Goal: Transaction & Acquisition: Purchase product/service

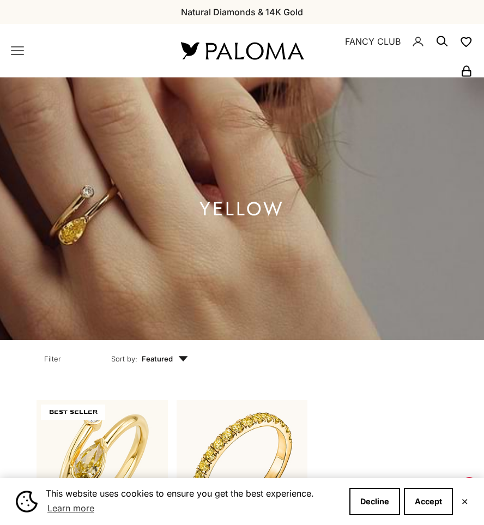
click at [22, 59] on x-header "Paloma Diamonds Open navigation menu Open search NEW ARRIVALS By Category Categ…" at bounding box center [242, 50] width 484 height 53
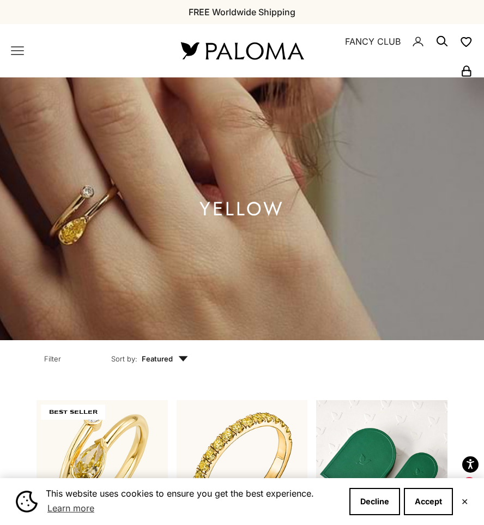
click at [21, 57] on icon "Primary navigation" at bounding box center [17, 50] width 13 height 13
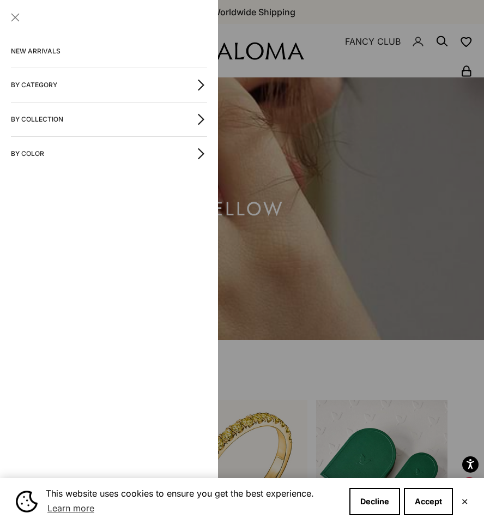
click at [73, 88] on button "By Category" at bounding box center [109, 85] width 196 height 34
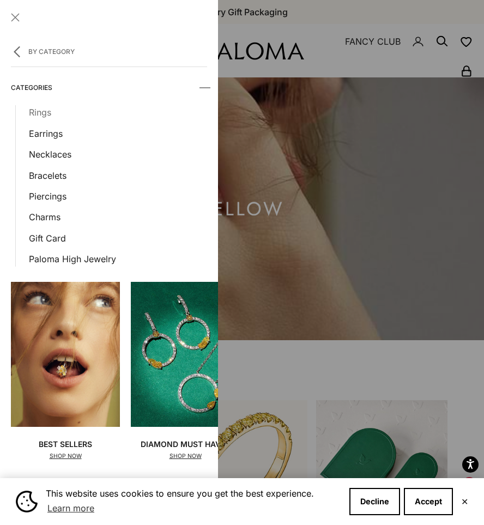
click at [47, 113] on link "Rings" at bounding box center [118, 112] width 178 height 14
click at [15, 15] on button "Close" at bounding box center [15, 17] width 9 height 9
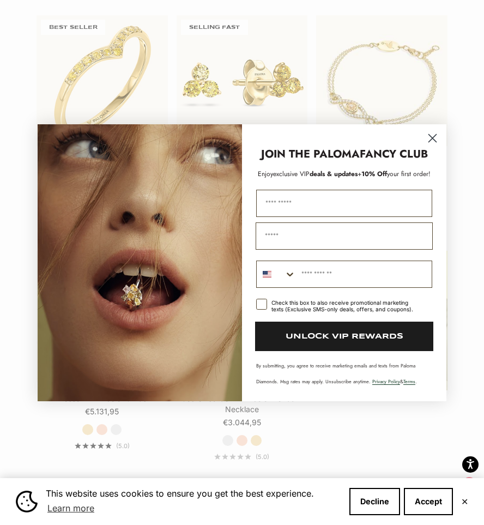
scroll to position [1555, 0]
click at [432, 137] on icon "Close dialog" at bounding box center [433, 138] width 8 height 8
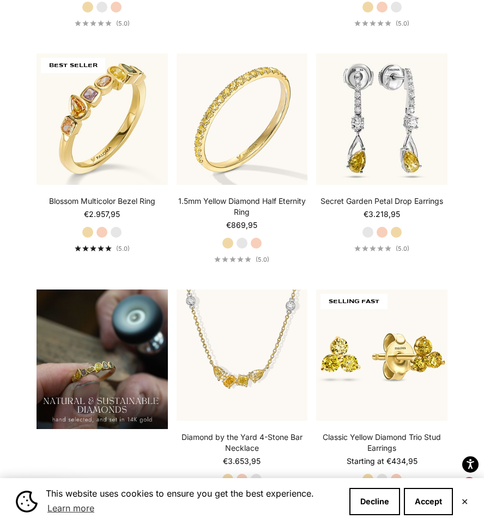
scroll to position [802, 0]
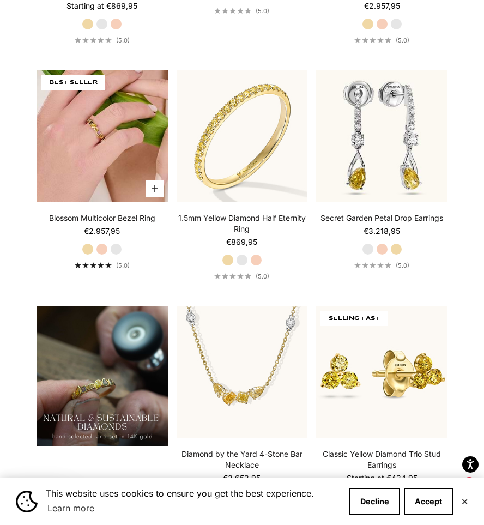
click at [122, 182] on img at bounding box center [102, 135] width 131 height 131
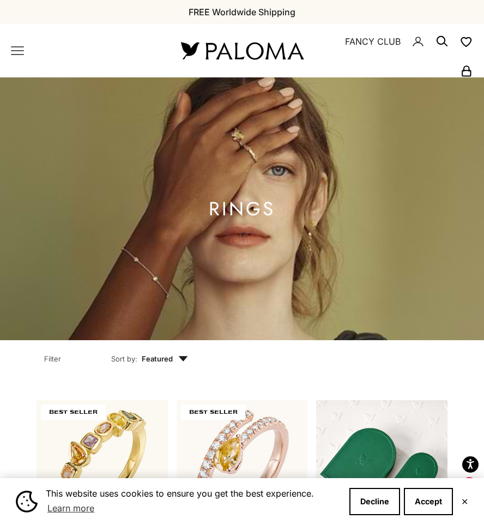
click at [16, 53] on icon "Primary navigation" at bounding box center [17, 50] width 13 height 13
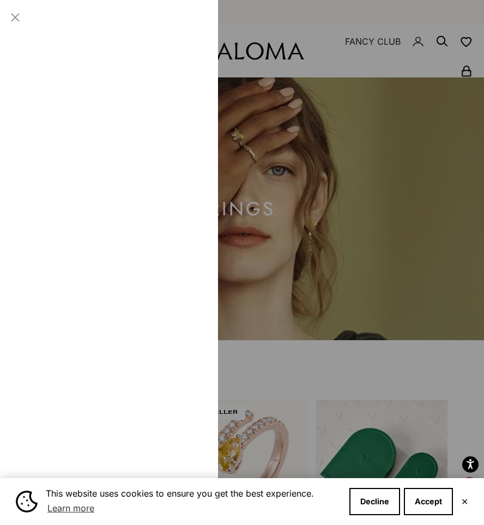
click at [53, 88] on button "By Category" at bounding box center [109, 85] width 196 height 34
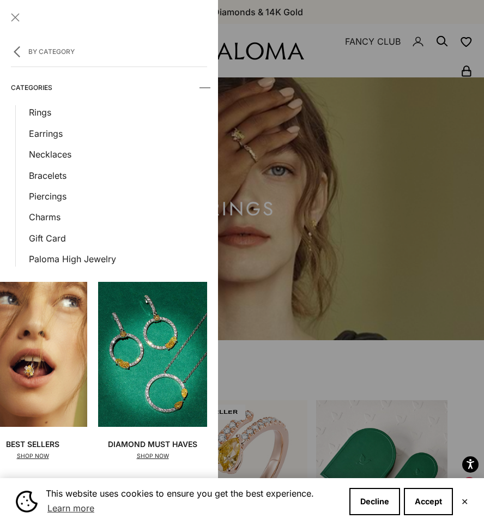
scroll to position [0, 33]
click at [32, 45] on button "By Category" at bounding box center [109, 51] width 196 height 32
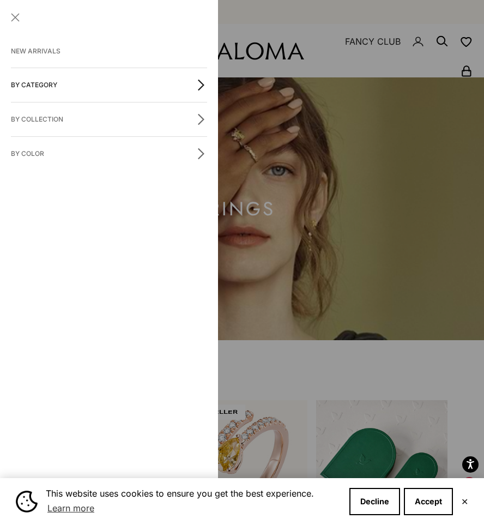
click at [42, 112] on button "By Collection" at bounding box center [109, 119] width 196 height 34
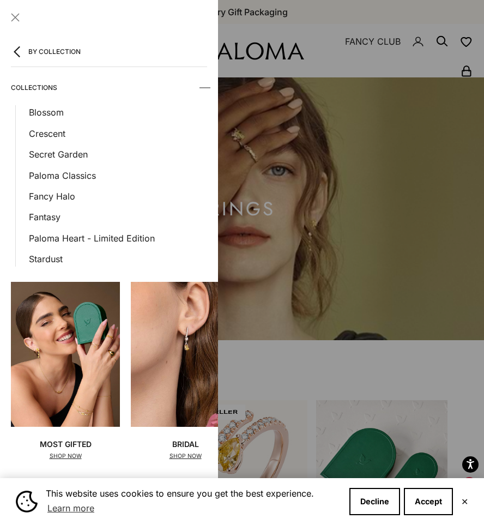
click at [47, 57] on button "By Collection" at bounding box center [109, 51] width 196 height 32
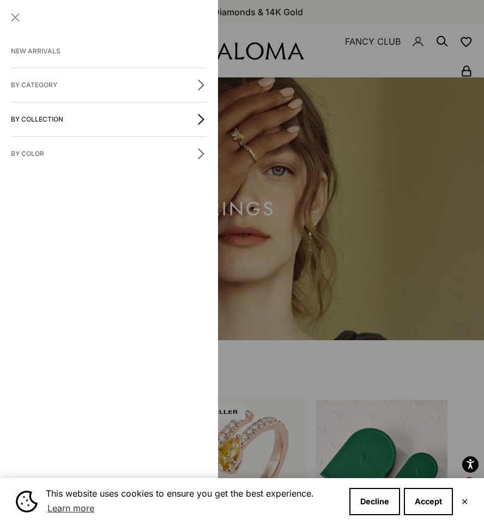
click at [403, 68] on div at bounding box center [242, 262] width 484 height 525
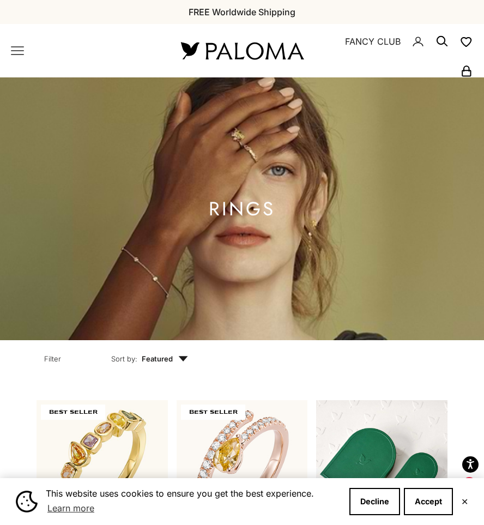
click at [448, 44] on icon "Secondary navigation" at bounding box center [442, 41] width 13 height 13
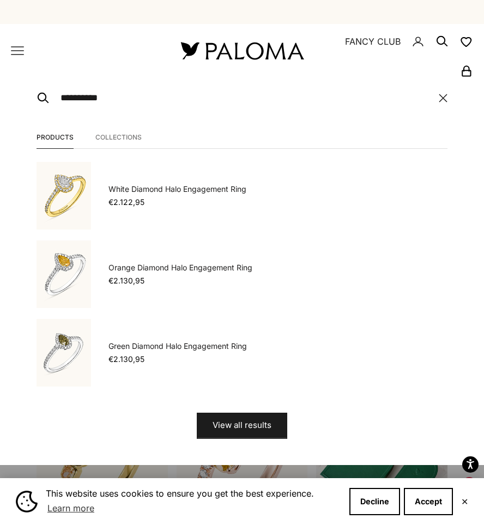
type input "**********"
click at [242, 425] on button "View all results" at bounding box center [242, 426] width 90 height 26
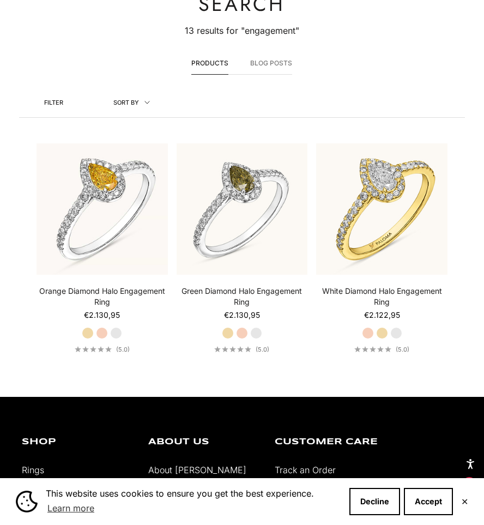
scroll to position [233, 0]
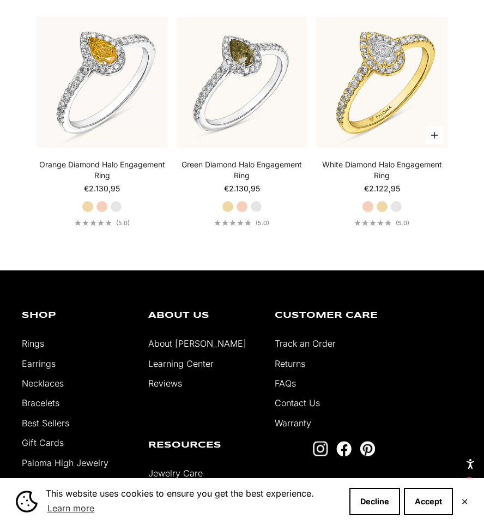
click at [384, 205] on label "Yellow Gold" at bounding box center [382, 207] width 12 height 12
click at [100, 203] on label "Rose Gold" at bounding box center [102, 207] width 12 height 12
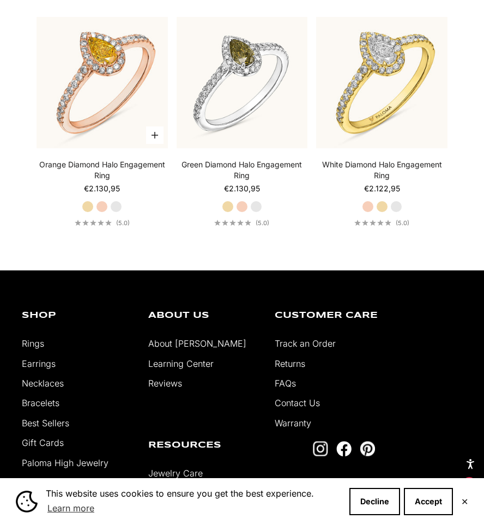
click at [113, 206] on label "White Gold" at bounding box center [116, 207] width 12 height 12
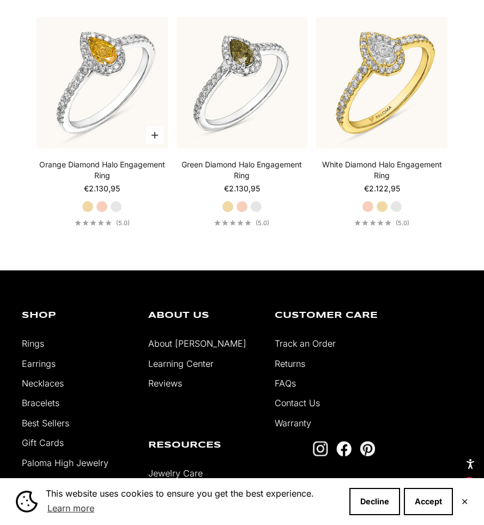
click at [90, 203] on label "Yellow Gold" at bounding box center [88, 207] width 12 height 12
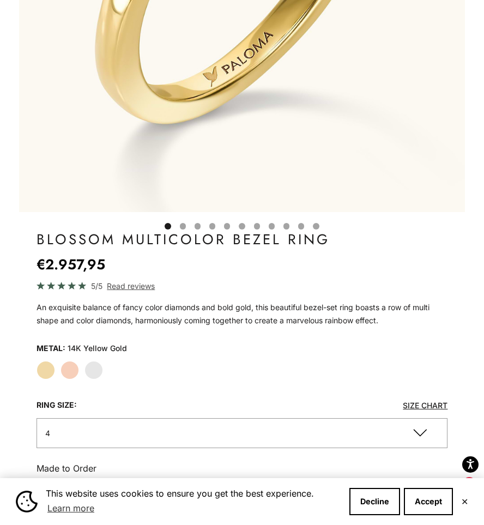
scroll to position [428, 0]
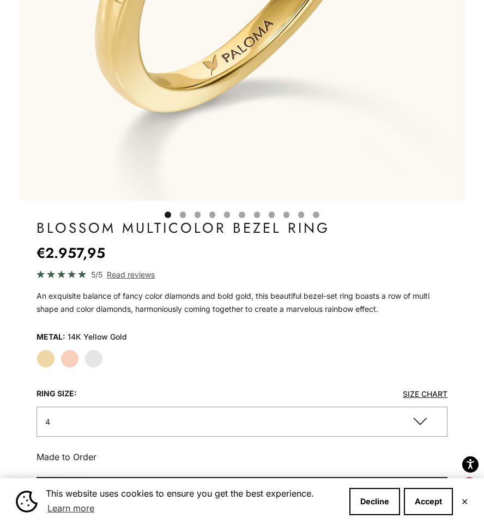
click at [96, 419] on button "4" at bounding box center [243, 422] width 412 height 30
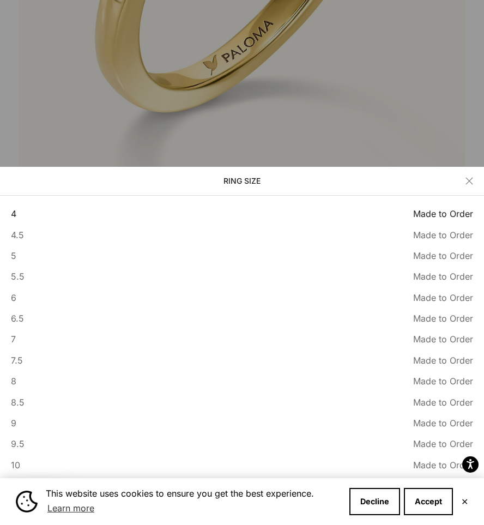
click at [180, 79] on div at bounding box center [242, 262] width 484 height 525
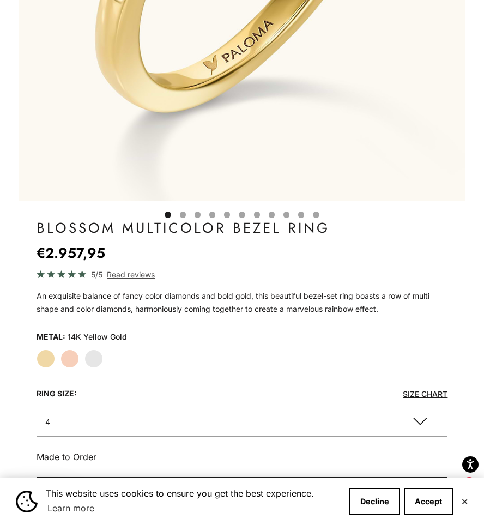
click at [93, 355] on label "White Gold" at bounding box center [93, 358] width 19 height 19
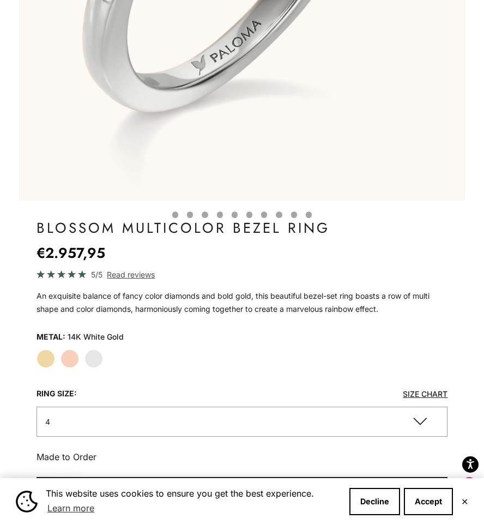
click at [57, 350] on div "Yellow Gold Rose Gold White Gold" at bounding box center [243, 358] width 412 height 19
click at [49, 352] on label "Yellow Gold" at bounding box center [46, 358] width 19 height 19
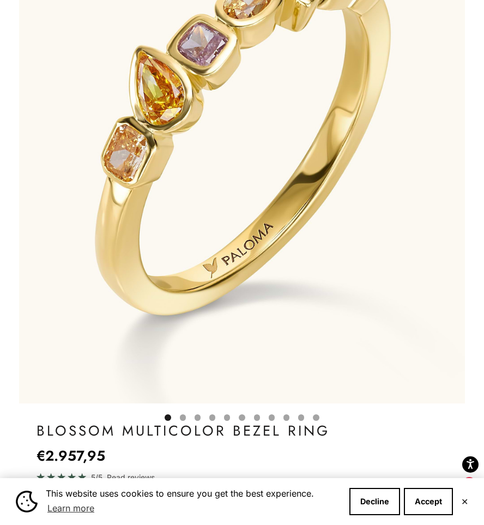
scroll to position [226, 0]
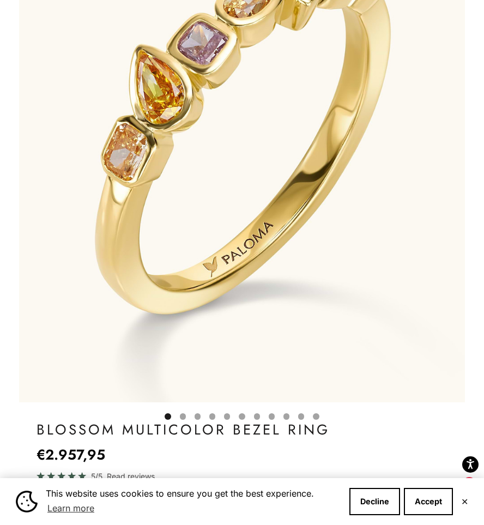
click at [178, 260] on img "Item 1 of 16" at bounding box center [242, 126] width 446 height 551
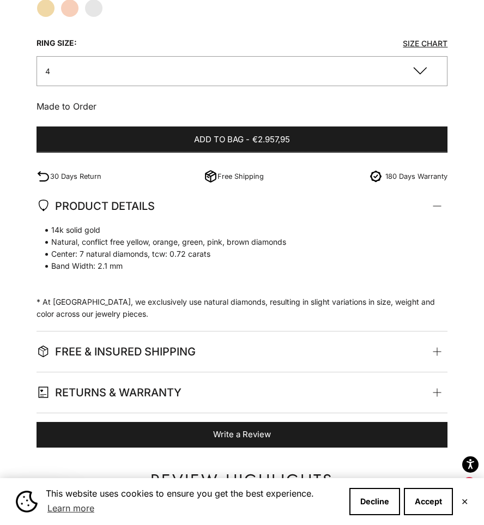
scroll to position [779, 0]
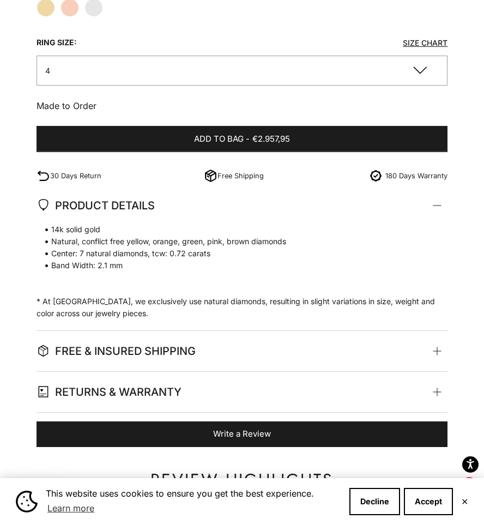
click at [173, 352] on span "FREE & INSURED SHIPPING" at bounding box center [116, 351] width 159 height 19
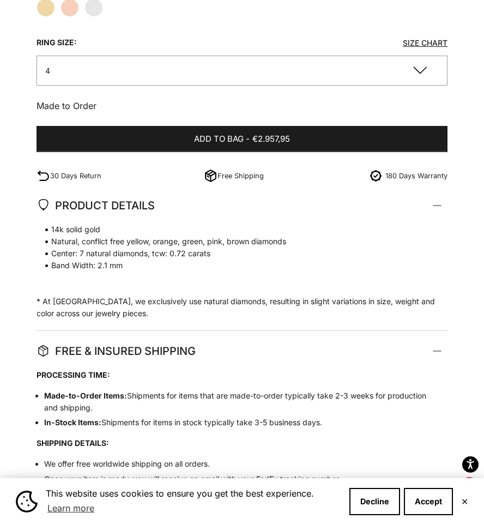
click at [165, 390] on li "Made-to-Order Items: Shipments for items that are made-to-order typically take …" at bounding box center [240, 402] width 393 height 24
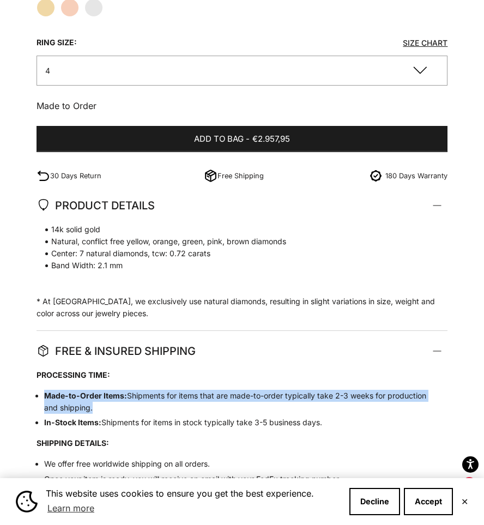
click at [165, 390] on li "Made-to-Order Items: Shipments for items that are made-to-order typically take …" at bounding box center [240, 402] width 393 height 24
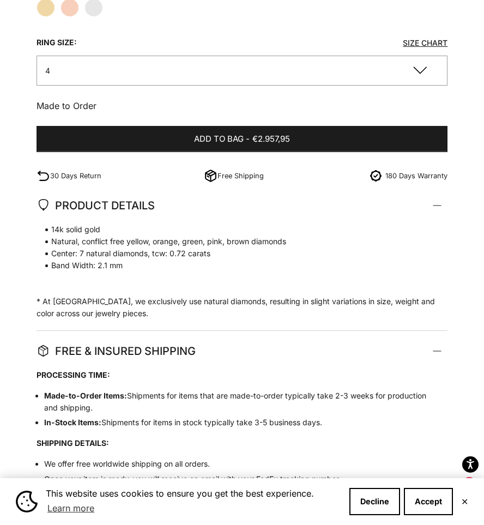
click at [165, 390] on li "Made-to-Order Items: Shipments for items that are made-to-order typically take …" at bounding box center [240, 402] width 393 height 24
click at [167, 390] on li "Made-to-Order Items: Shipments for items that are made-to-order typically take …" at bounding box center [240, 402] width 393 height 24
click at [167, 417] on li "In-Stock Items: Shipments for items in stock typically take 3-5 business days." at bounding box center [240, 423] width 393 height 12
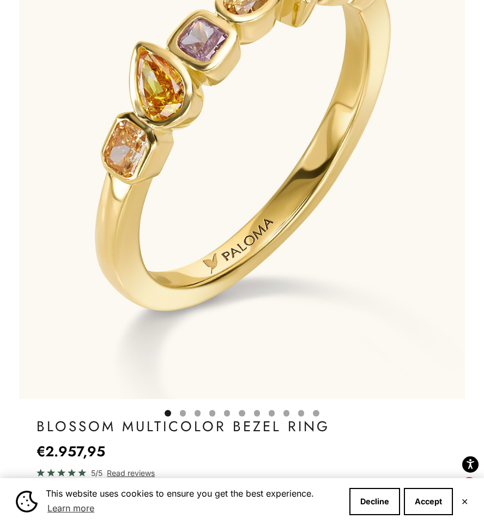
scroll to position [255, 0]
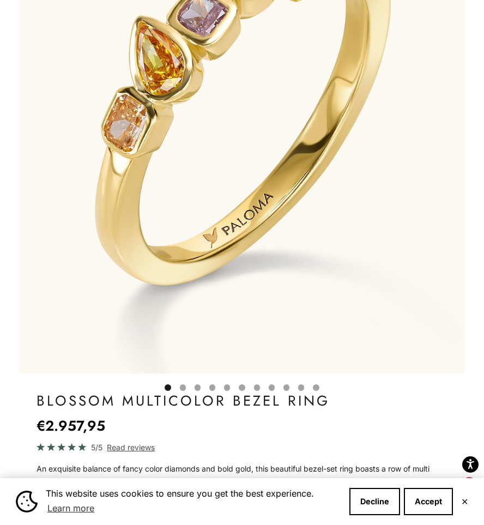
click at [186, 385] on button "Go to item 5" at bounding box center [183, 387] width 6 height 6
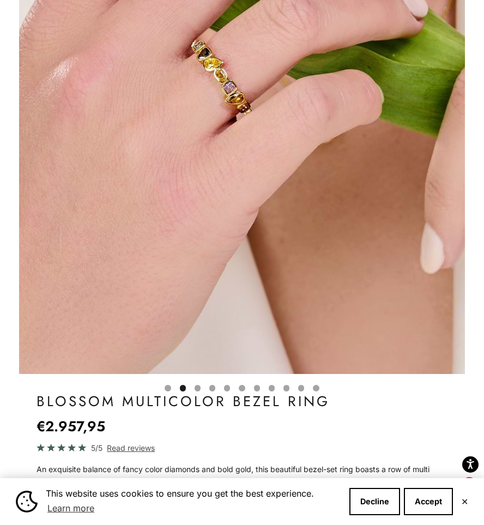
click at [196, 388] on button "Go to item 6" at bounding box center [198, 388] width 6 height 6
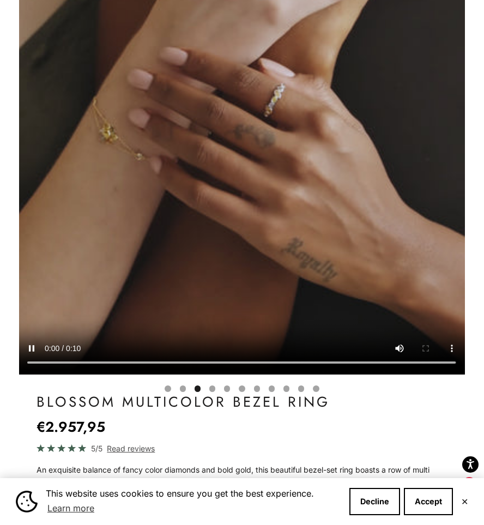
click at [184, 388] on button "Go to item 5" at bounding box center [183, 388] width 6 height 6
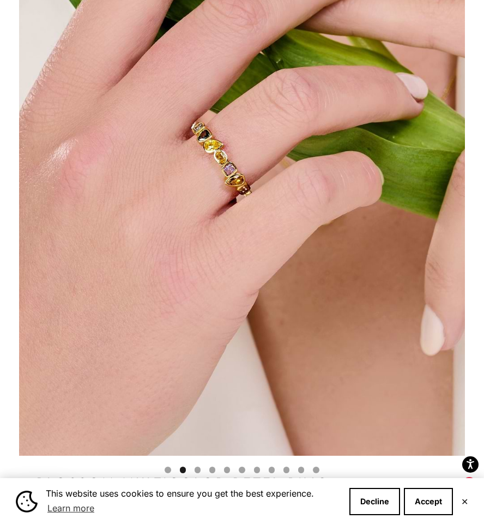
scroll to position [167, 0]
